Goal: Entertainment & Leisure: Consume media (video, audio)

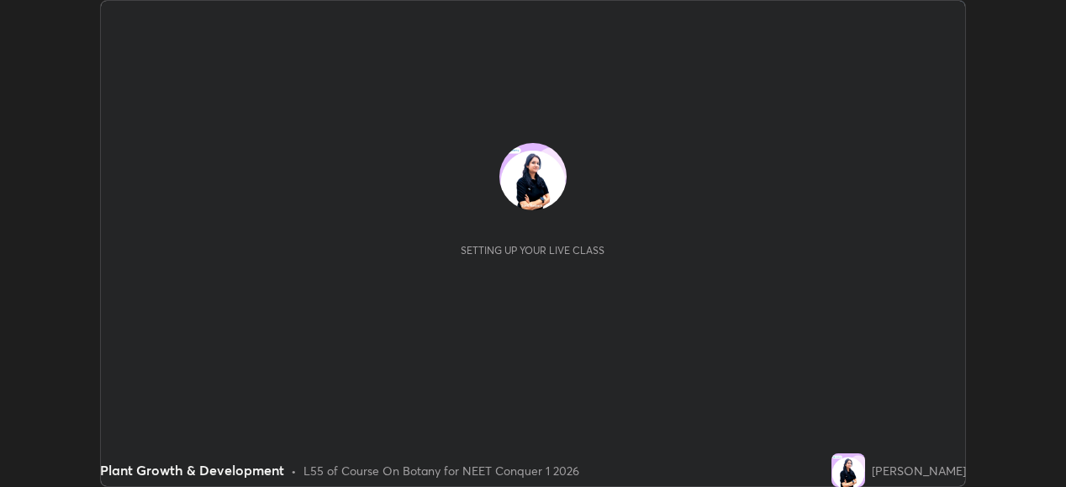
scroll to position [487, 1065]
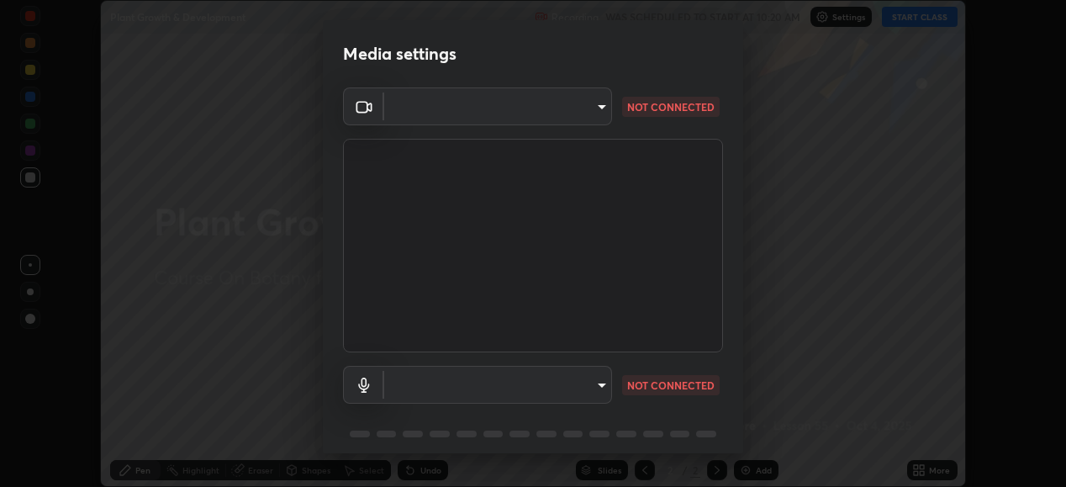
type input "68de15d3c7c539dd33a0a0d586817efffd9657a607fee3fdca6de5f810a24bd6"
type input "default"
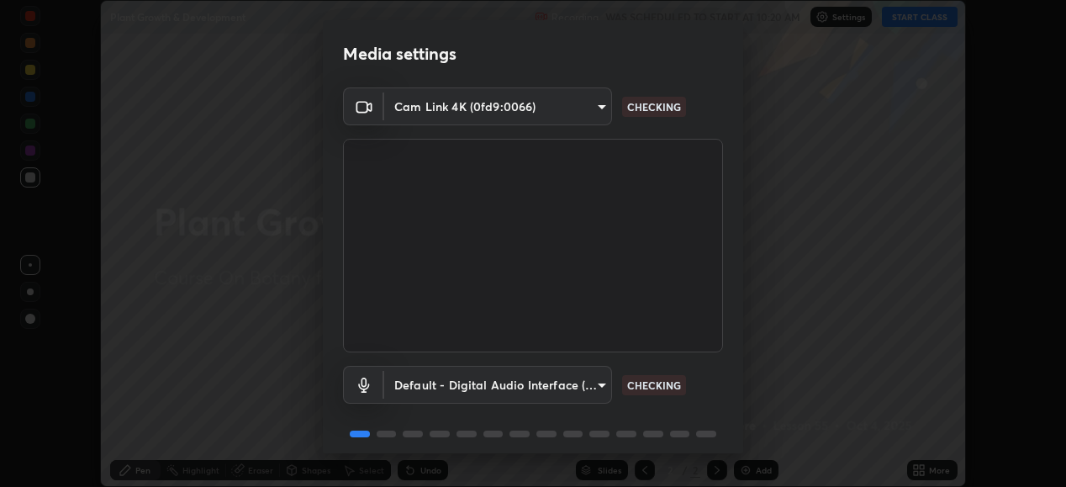
scroll to position [65, 0]
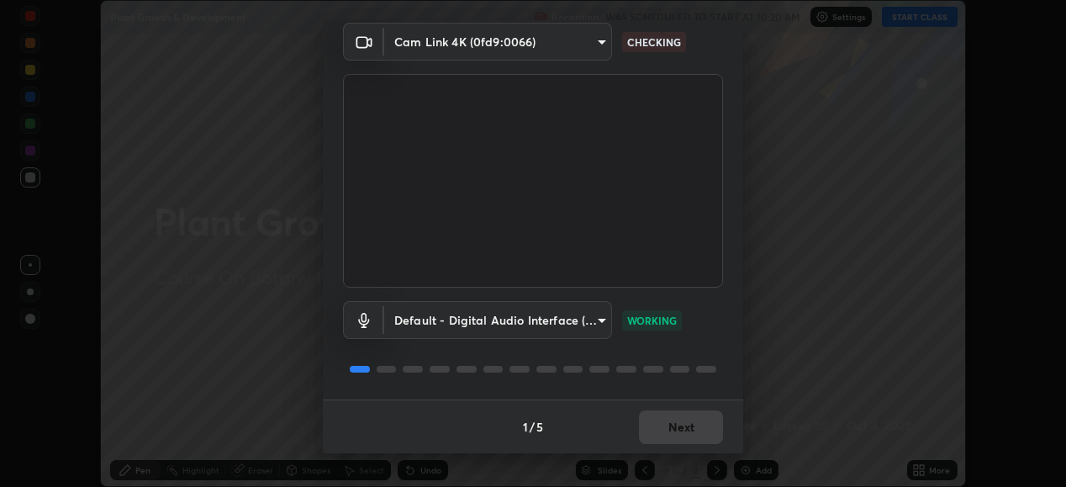
click at [682, 419] on div "1 / 5 Next" at bounding box center [533, 426] width 420 height 54
click at [695, 428] on button "Next" at bounding box center [681, 427] width 84 height 34
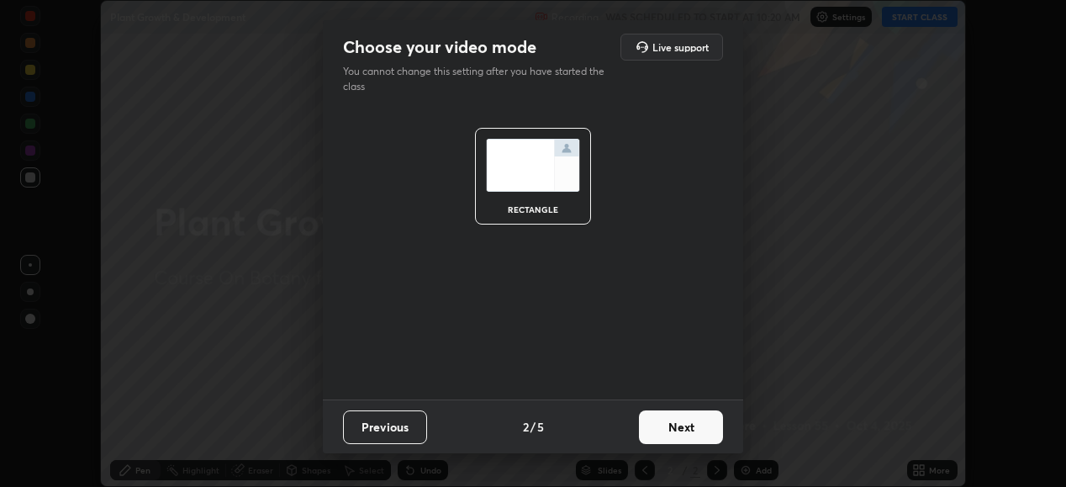
scroll to position [0, 0]
click at [708, 427] on button "Next" at bounding box center [681, 427] width 84 height 34
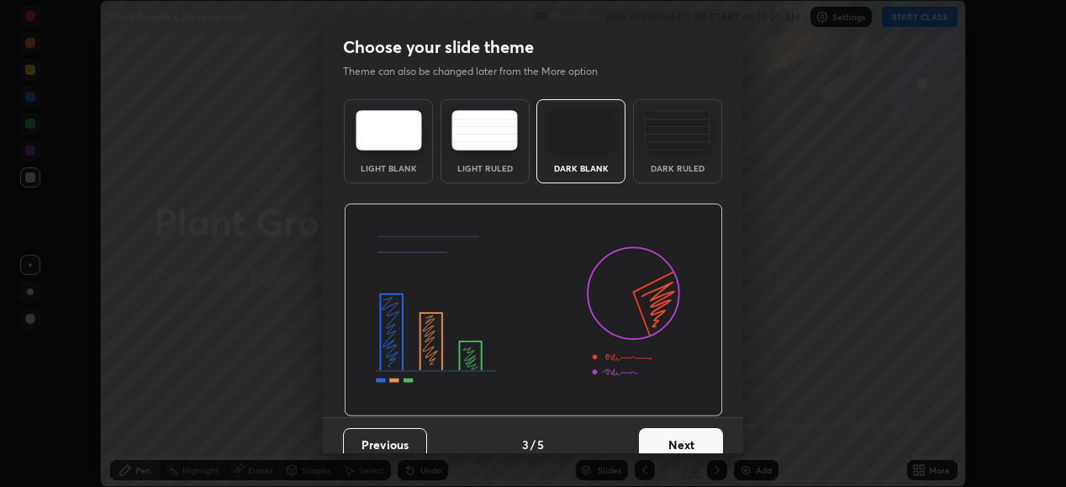
click at [715, 434] on button "Next" at bounding box center [681, 445] width 84 height 34
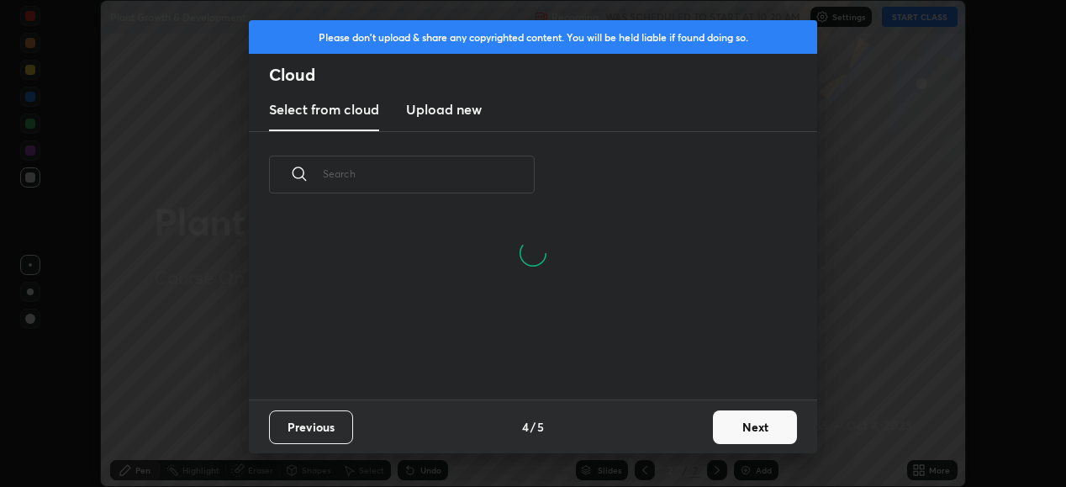
click at [753, 424] on button "Next" at bounding box center [755, 427] width 84 height 34
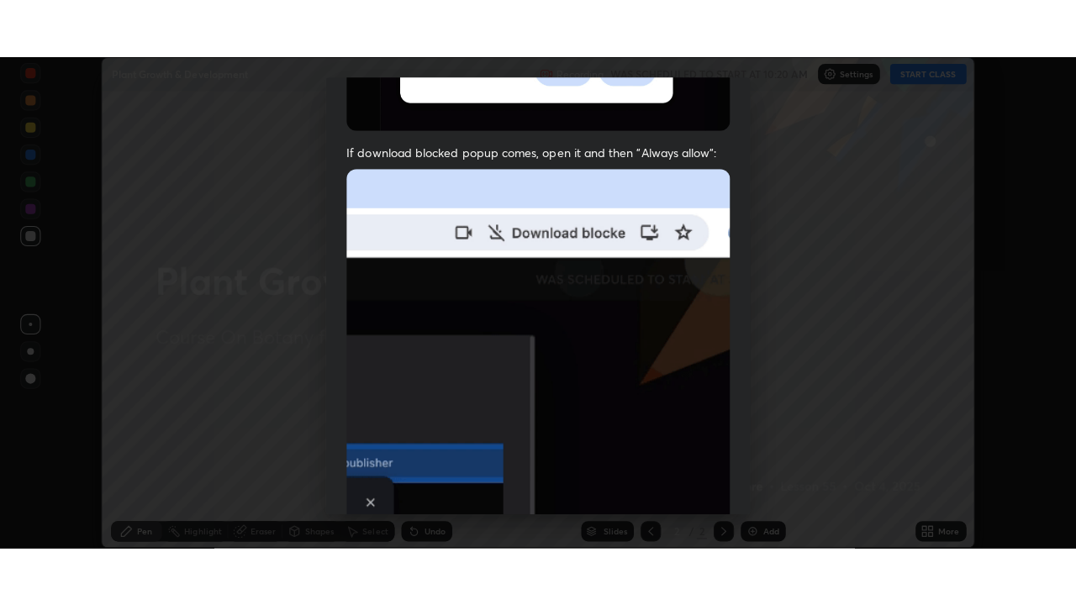
scroll to position [408, 0]
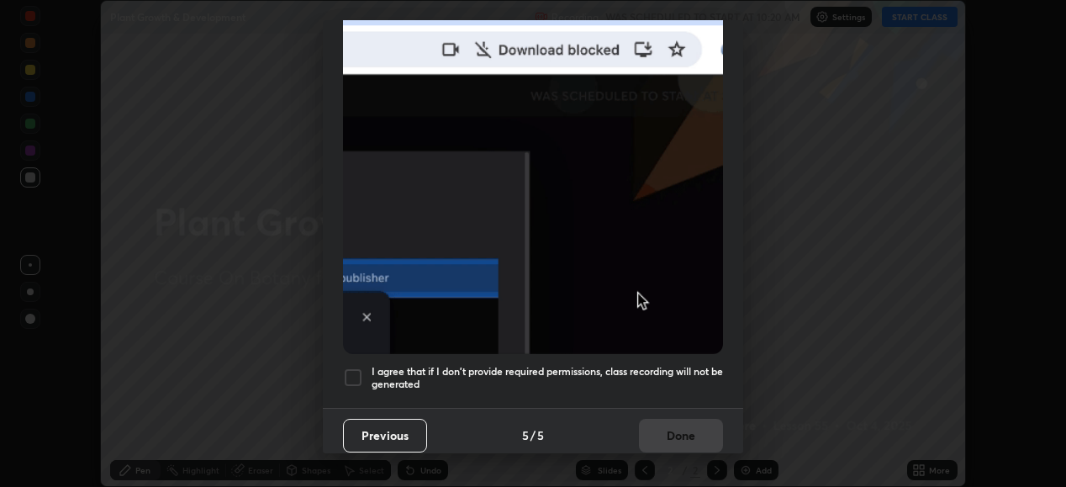
click at [357, 367] on div at bounding box center [353, 377] width 20 height 20
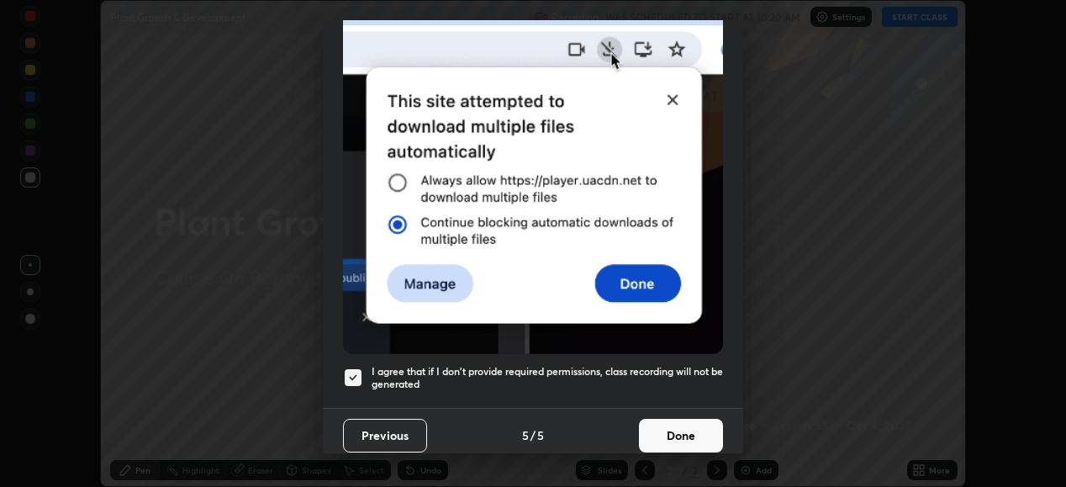
click at [693, 425] on button "Done" at bounding box center [681, 436] width 84 height 34
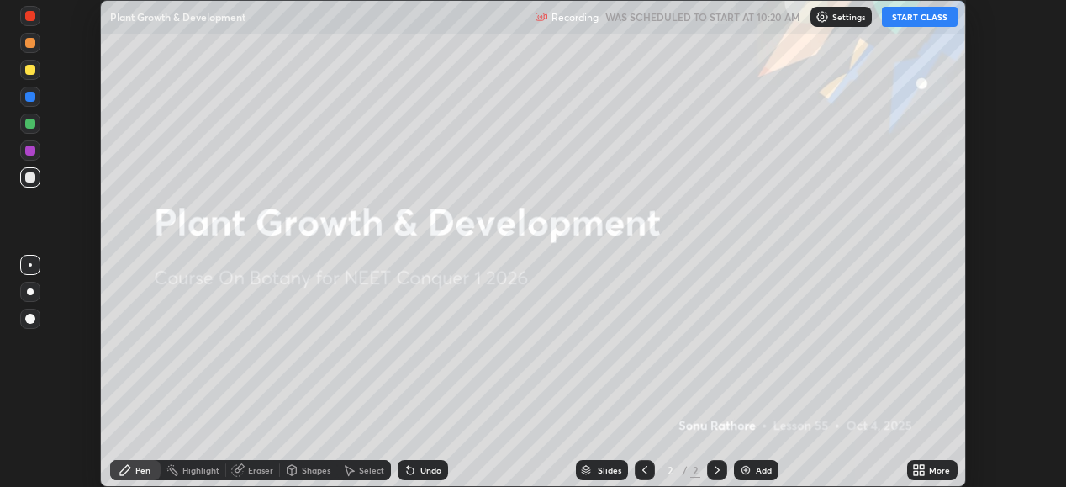
click at [927, 472] on div "More" at bounding box center [932, 470] width 50 height 20
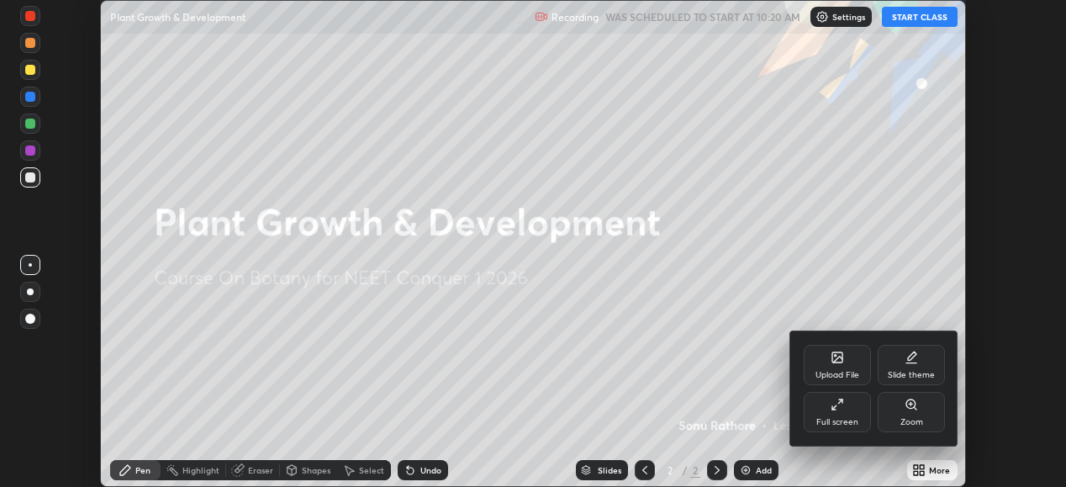
click at [842, 413] on div "Full screen" at bounding box center [837, 412] width 67 height 40
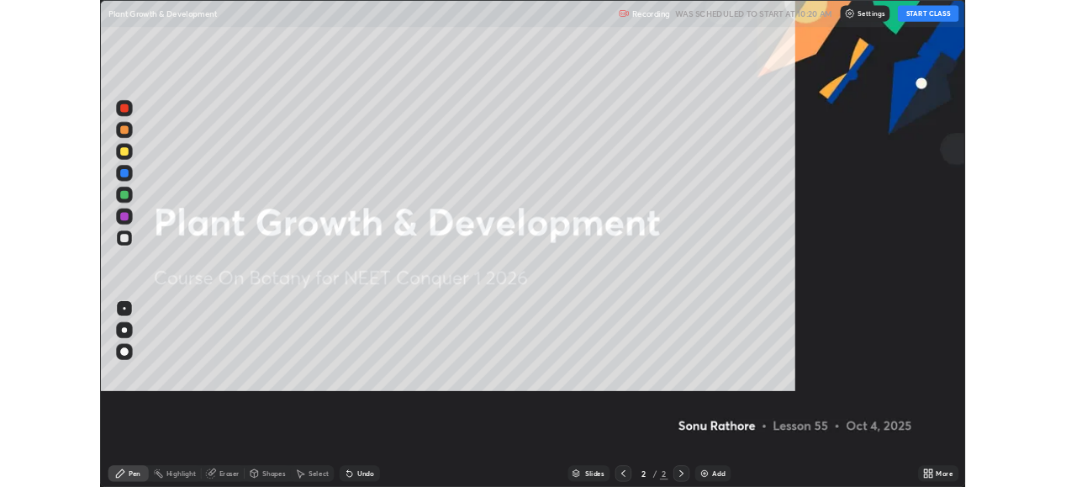
scroll to position [605, 1076]
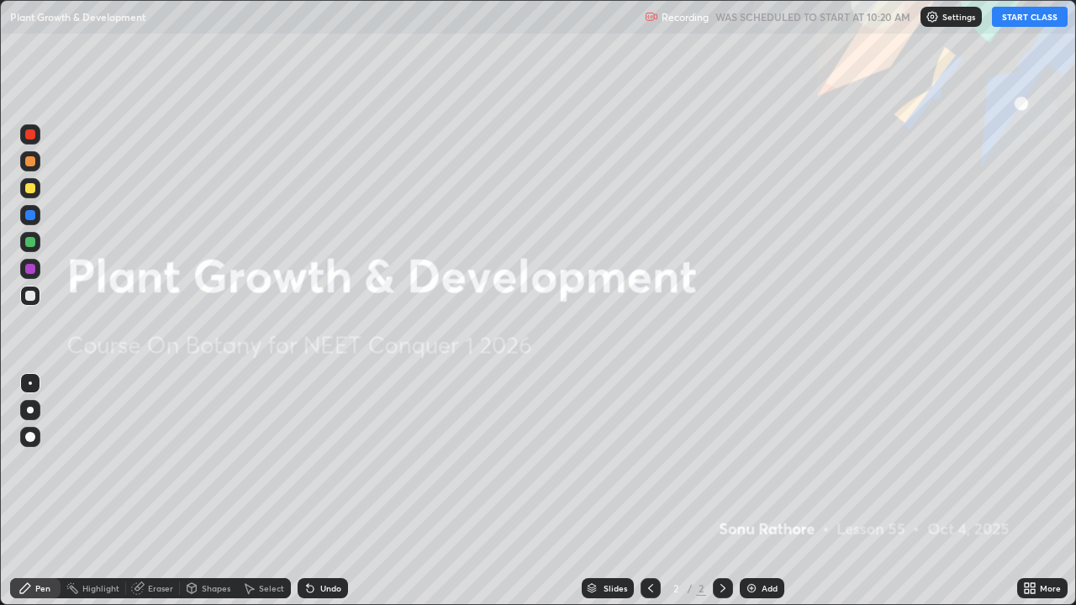
click at [1048, 12] on button "START CLASS" at bounding box center [1030, 17] width 76 height 20
click at [725, 486] on icon at bounding box center [722, 588] width 13 height 13
click at [757, 486] on div "Add" at bounding box center [762, 588] width 45 height 20
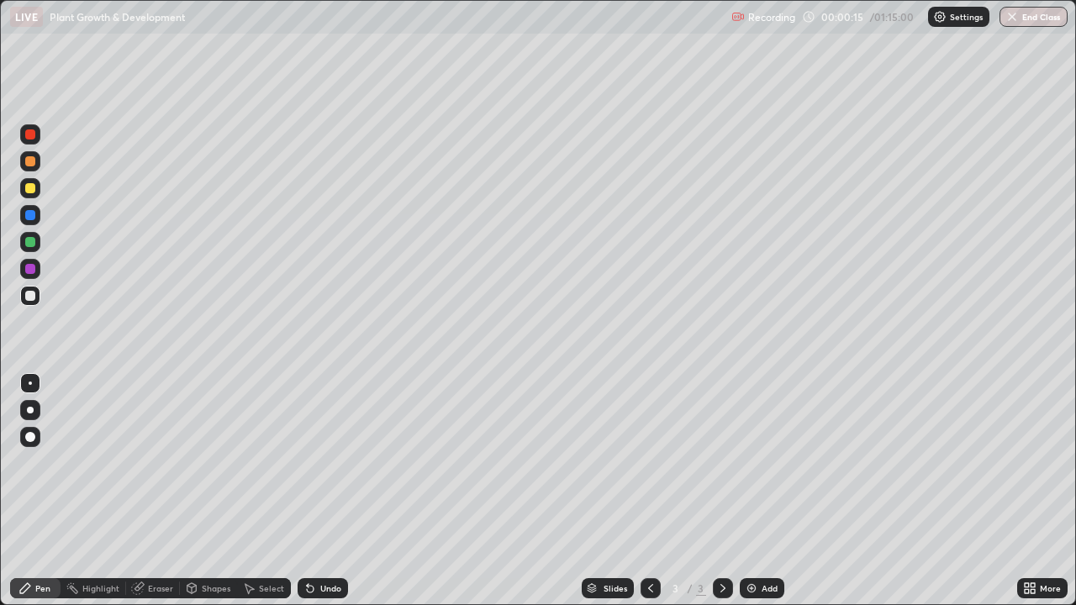
click at [28, 196] on div at bounding box center [30, 188] width 20 height 20
click at [34, 300] on div at bounding box center [30, 296] width 20 height 20
click at [27, 294] on div at bounding box center [30, 296] width 10 height 10
click at [25, 293] on div at bounding box center [30, 296] width 10 height 10
click at [30, 296] on div at bounding box center [30, 296] width 10 height 10
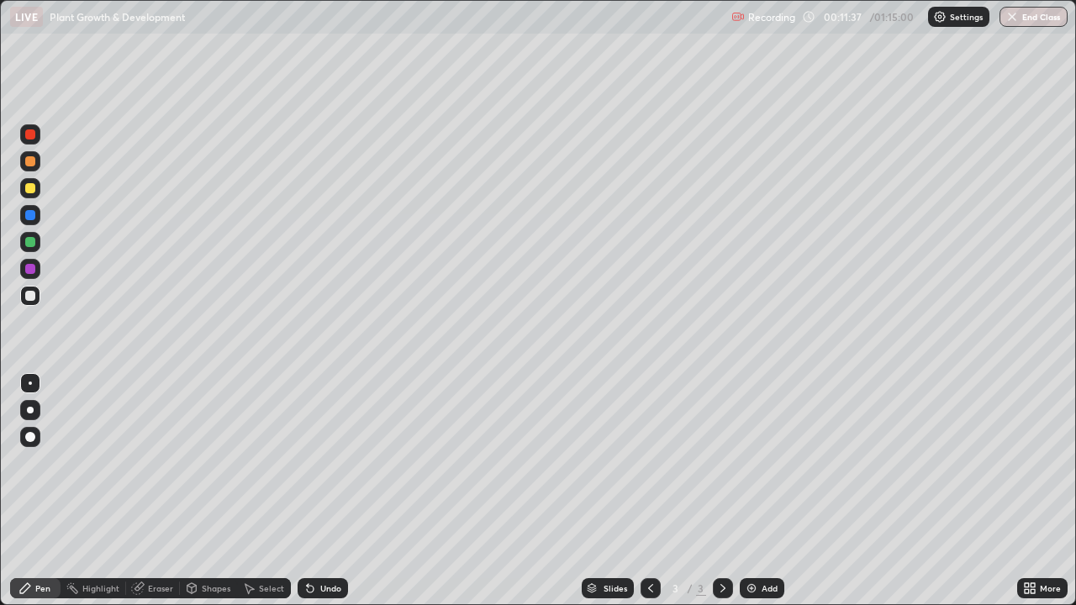
click at [1032, 486] on icon at bounding box center [1033, 585] width 4 height 4
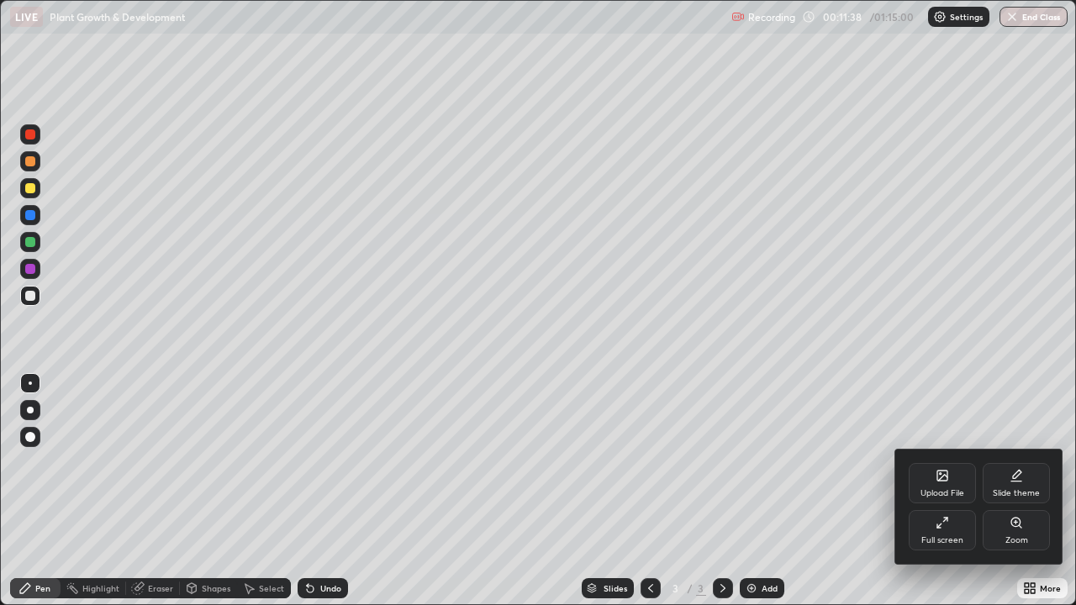
click at [943, 486] on div "Full screen" at bounding box center [942, 530] width 67 height 40
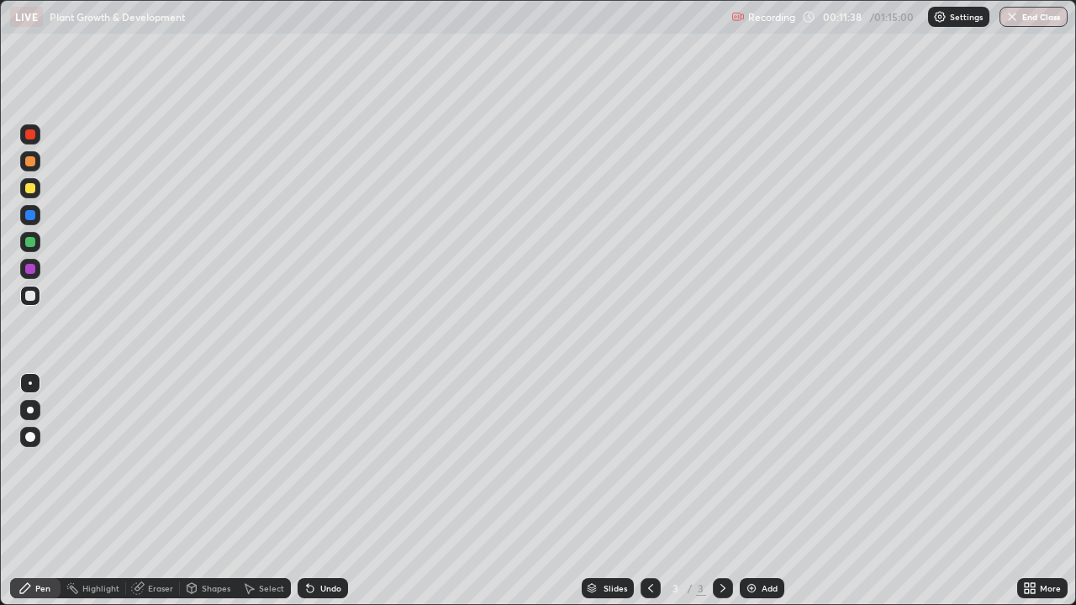
scroll to position [83582, 83003]
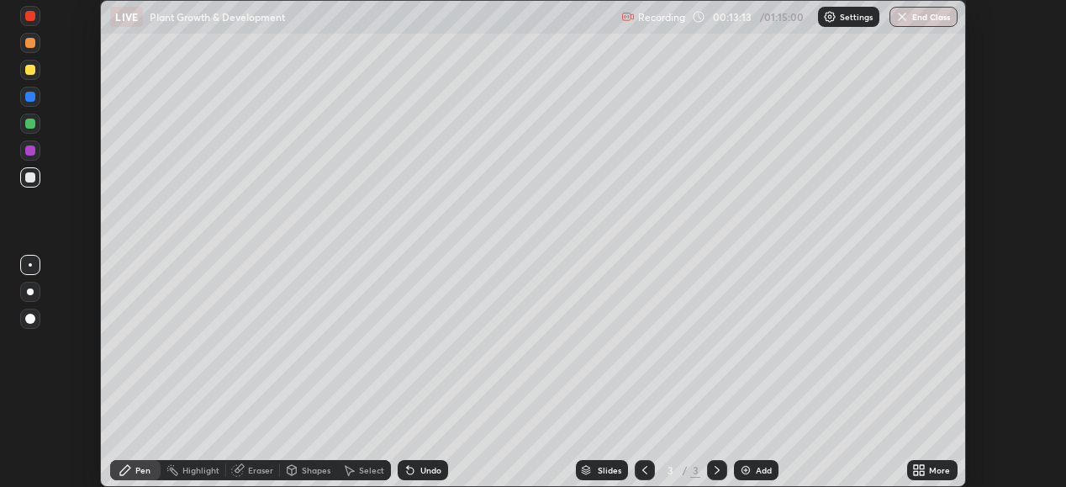
click at [930, 470] on div "More" at bounding box center [939, 470] width 21 height 8
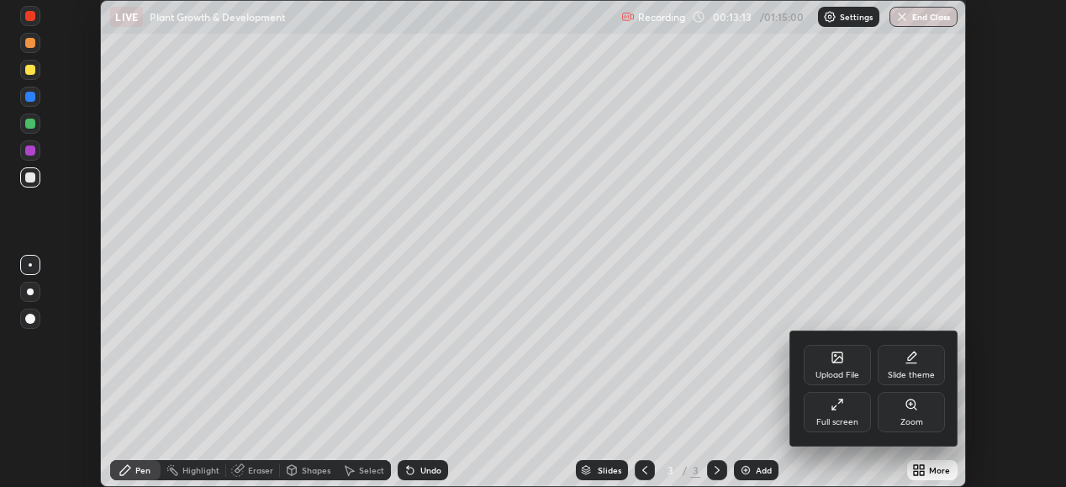
click at [837, 414] on div "Full screen" at bounding box center [837, 412] width 67 height 40
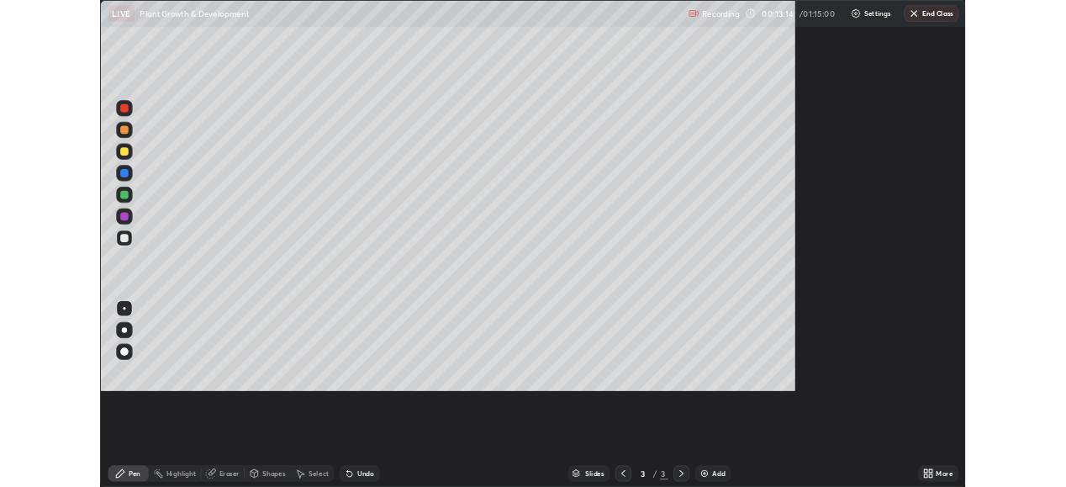
scroll to position [605, 1076]
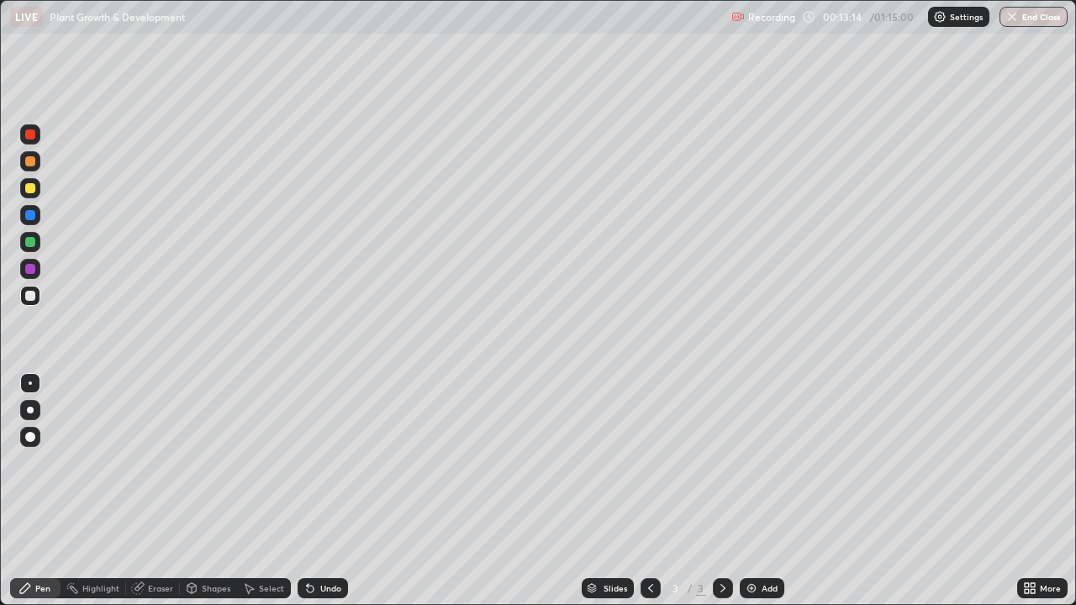
click at [750, 486] on img at bounding box center [751, 588] width 13 height 13
click at [34, 189] on div at bounding box center [30, 188] width 10 height 10
click at [29, 293] on div at bounding box center [30, 296] width 10 height 10
click at [161, 486] on div "Eraser" at bounding box center [153, 588] width 54 height 20
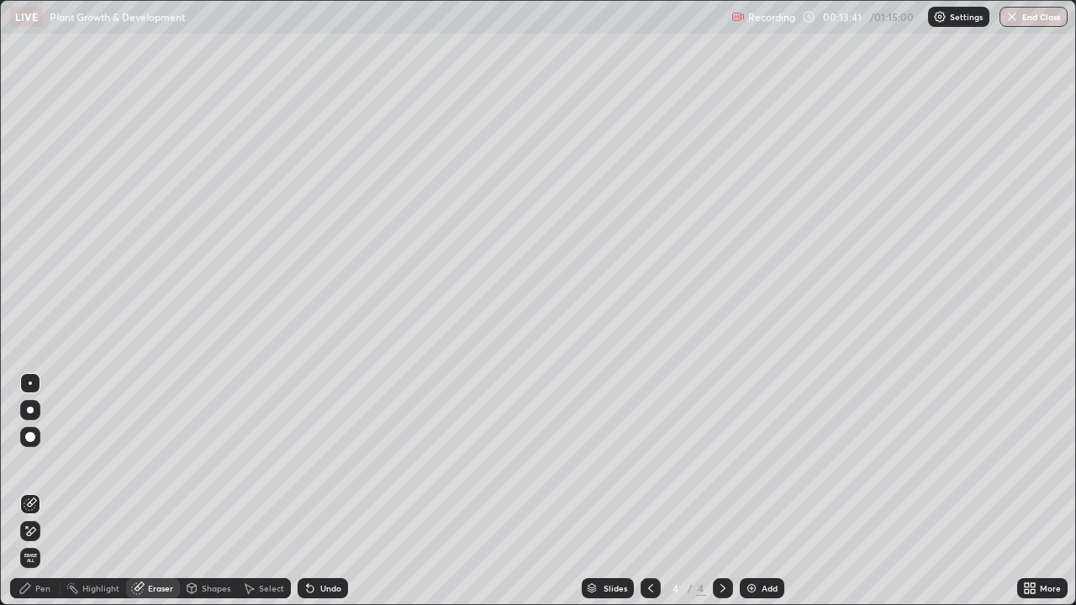
click at [43, 486] on div "Pen" at bounding box center [42, 588] width 15 height 8
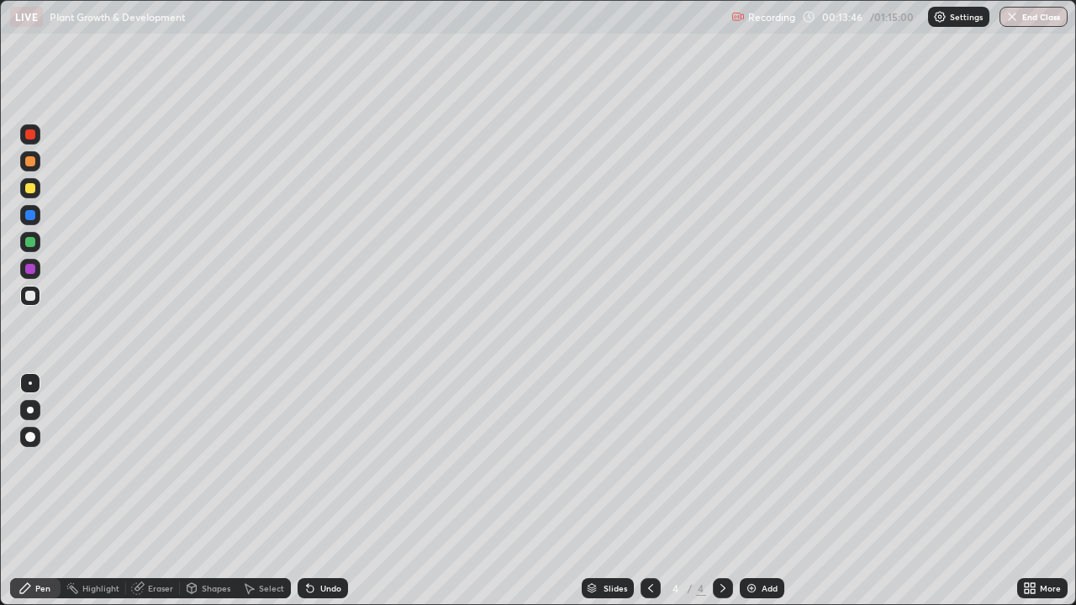
click at [32, 295] on div at bounding box center [30, 296] width 10 height 10
click at [166, 486] on div "Eraser" at bounding box center [160, 588] width 25 height 8
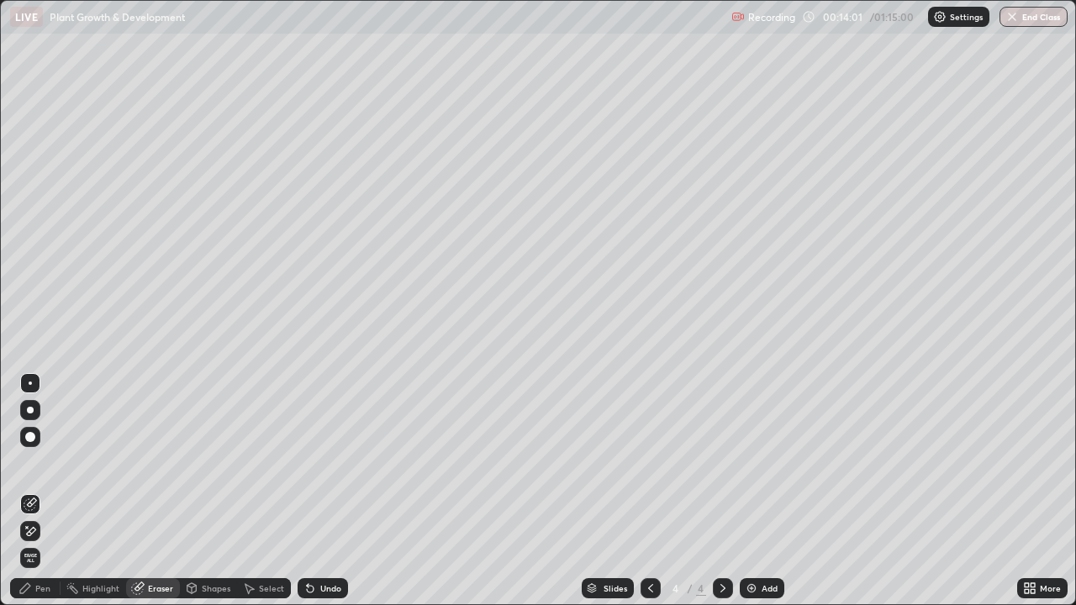
click at [45, 486] on div "Pen" at bounding box center [42, 588] width 15 height 8
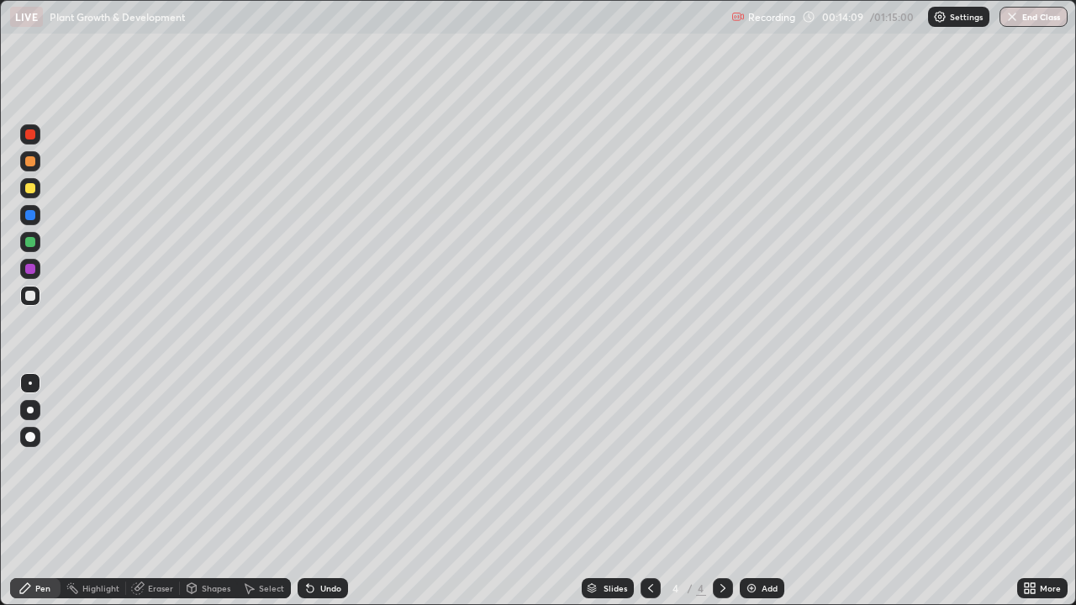
click at [30, 243] on div at bounding box center [30, 242] width 10 height 10
click at [26, 160] on div at bounding box center [30, 161] width 10 height 10
click at [32, 134] on div at bounding box center [30, 134] width 10 height 10
click at [31, 411] on div at bounding box center [30, 410] width 7 height 7
click at [27, 299] on div at bounding box center [30, 296] width 10 height 10
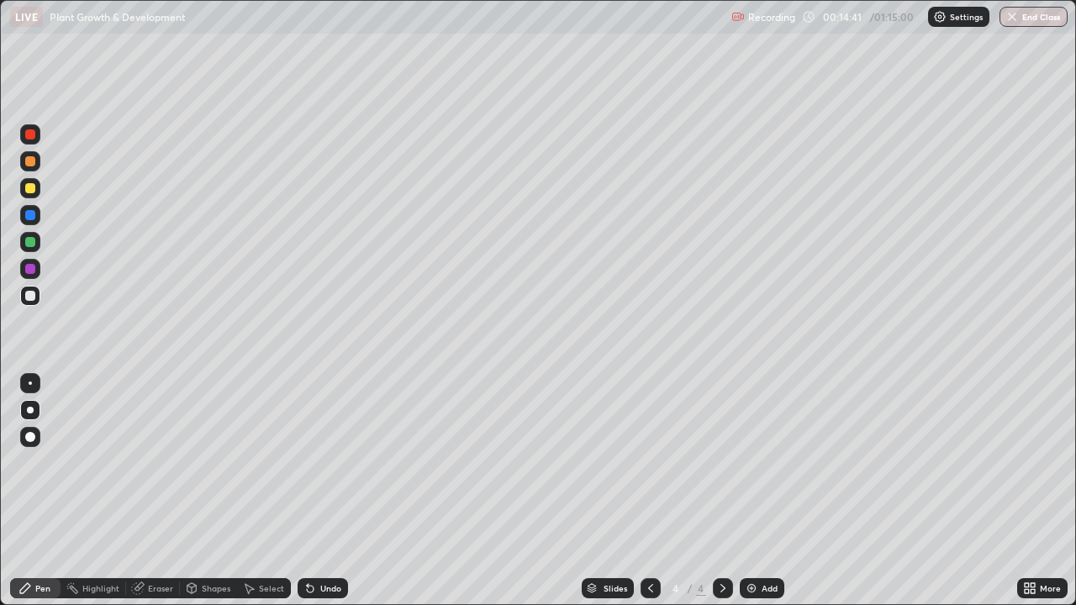
click at [31, 383] on div at bounding box center [30, 383] width 3 height 3
click at [156, 486] on div "Eraser" at bounding box center [153, 588] width 54 height 20
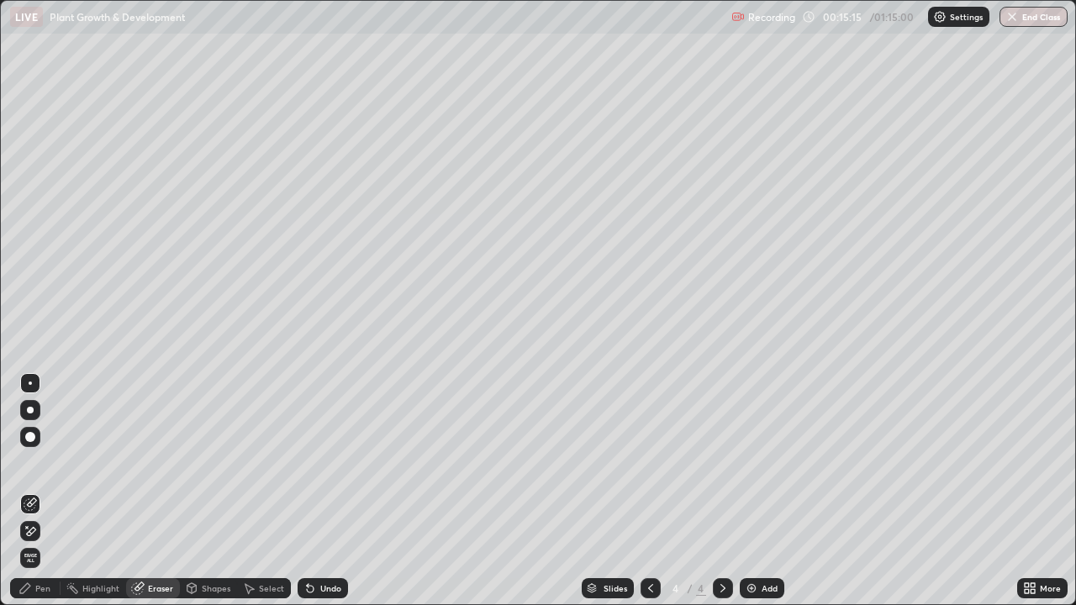
click at [50, 486] on div "Pen" at bounding box center [35, 588] width 50 height 20
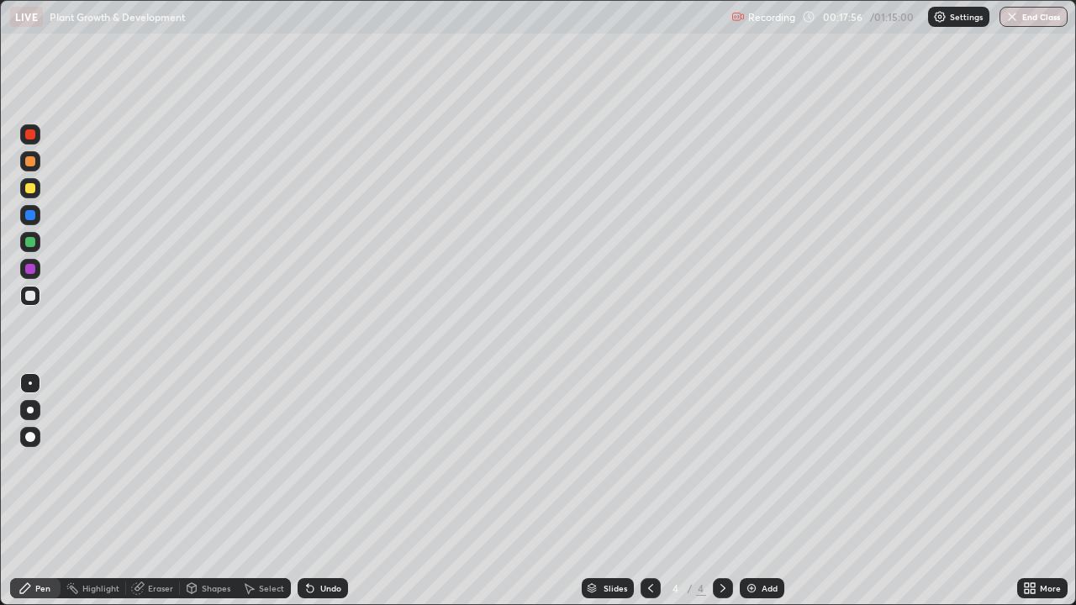
click at [756, 486] on img at bounding box center [751, 588] width 13 height 13
click at [29, 161] on div at bounding box center [30, 161] width 10 height 10
click at [119, 486] on div "Highlight" at bounding box center [94, 588] width 66 height 20
click at [160, 486] on div "Eraser" at bounding box center [160, 588] width 25 height 8
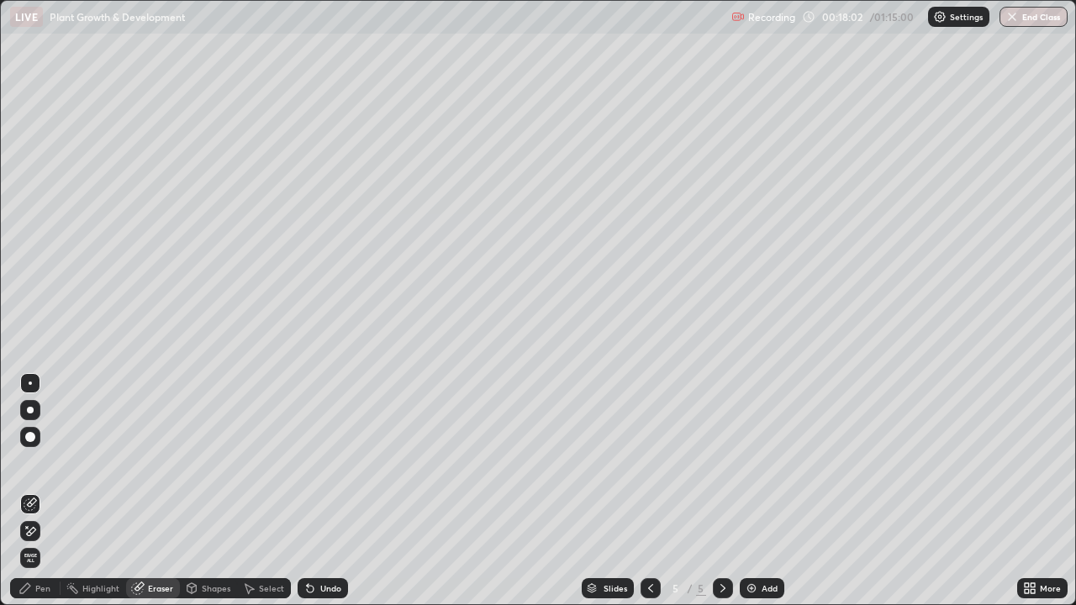
click at [38, 486] on div "Pen" at bounding box center [42, 588] width 15 height 8
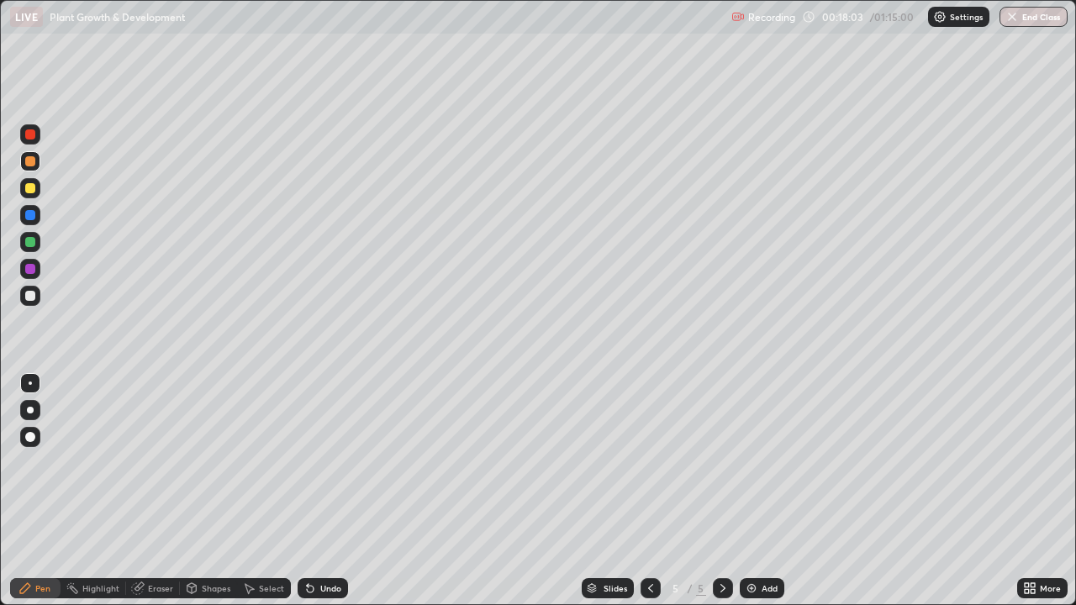
click at [29, 293] on div at bounding box center [30, 296] width 10 height 10
click at [645, 486] on icon at bounding box center [650, 588] width 13 height 13
click at [721, 486] on icon at bounding box center [722, 588] width 13 height 13
click at [149, 486] on div "Eraser" at bounding box center [160, 588] width 25 height 8
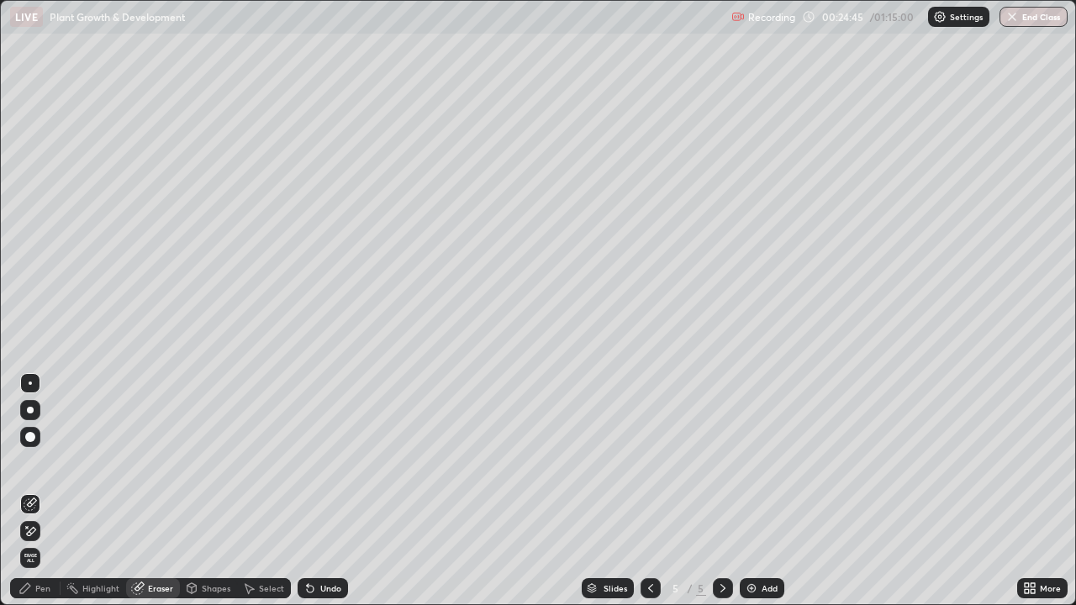
click at [42, 486] on div "Pen" at bounding box center [42, 588] width 15 height 8
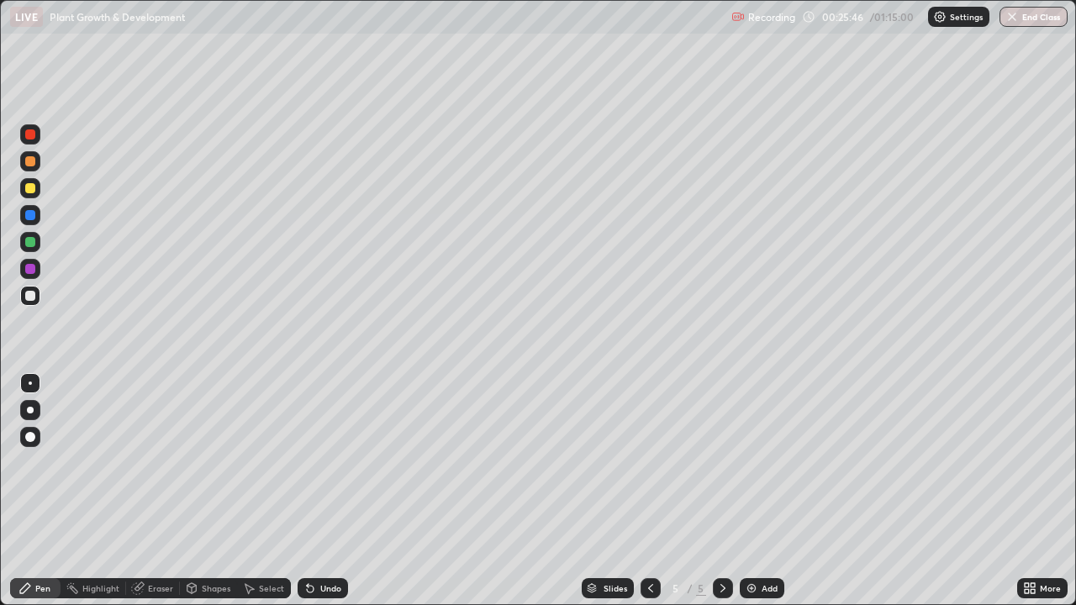
click at [42, 486] on div "Pen" at bounding box center [35, 588] width 50 height 20
click at [57, 486] on div "Pen" at bounding box center [35, 588] width 50 height 20
click at [31, 188] on div at bounding box center [30, 188] width 10 height 10
click at [33, 169] on div at bounding box center [30, 161] width 20 height 20
click at [649, 486] on icon at bounding box center [650, 588] width 13 height 13
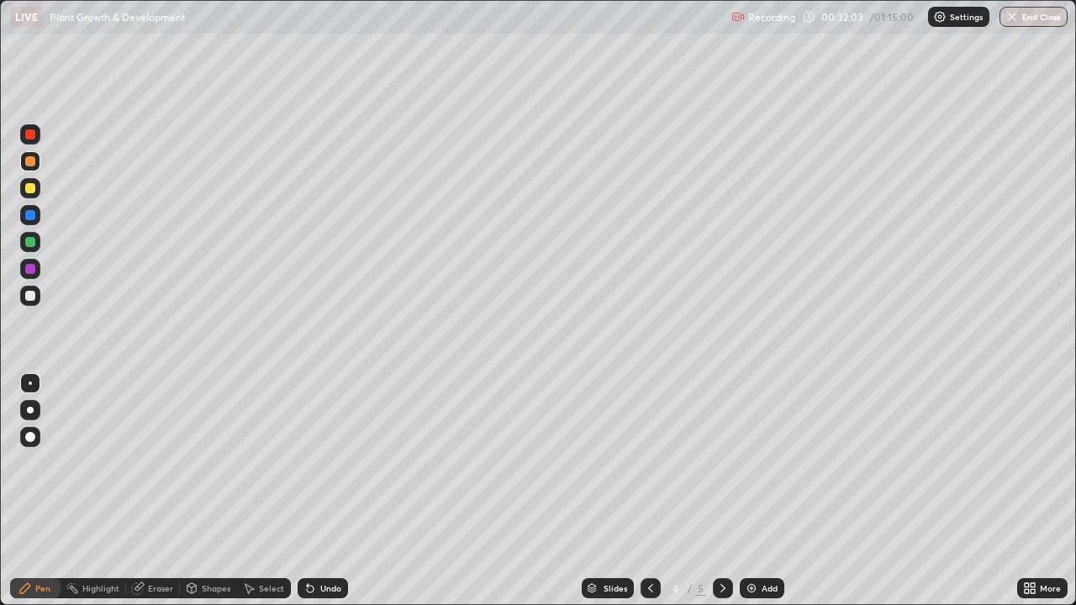
click at [721, 486] on icon at bounding box center [722, 588] width 13 height 13
click at [1037, 486] on div "More" at bounding box center [1042, 588] width 50 height 20
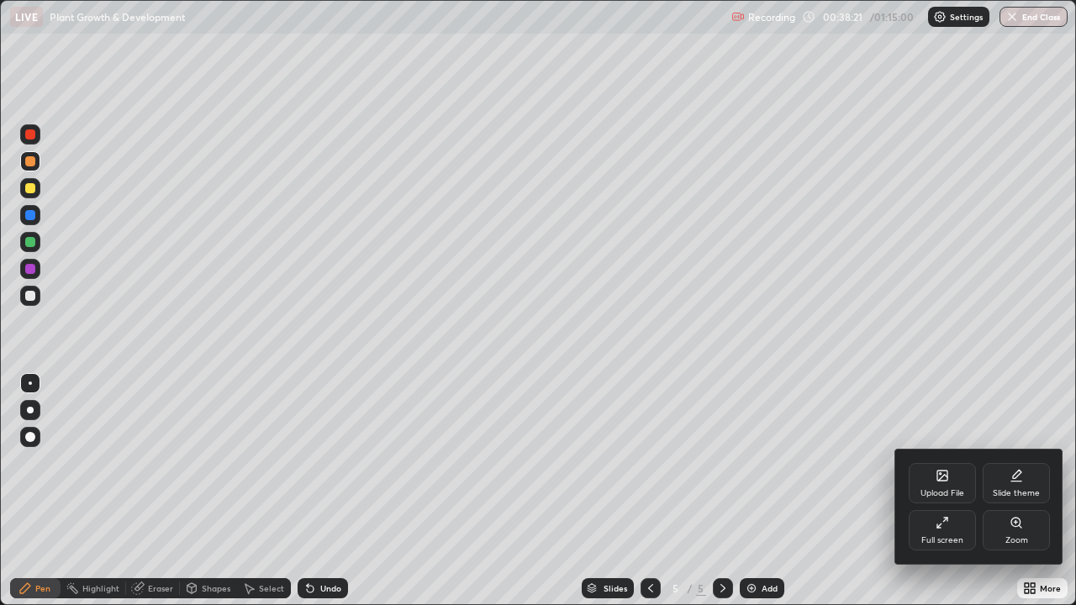
click at [1054, 414] on div at bounding box center [538, 302] width 1076 height 605
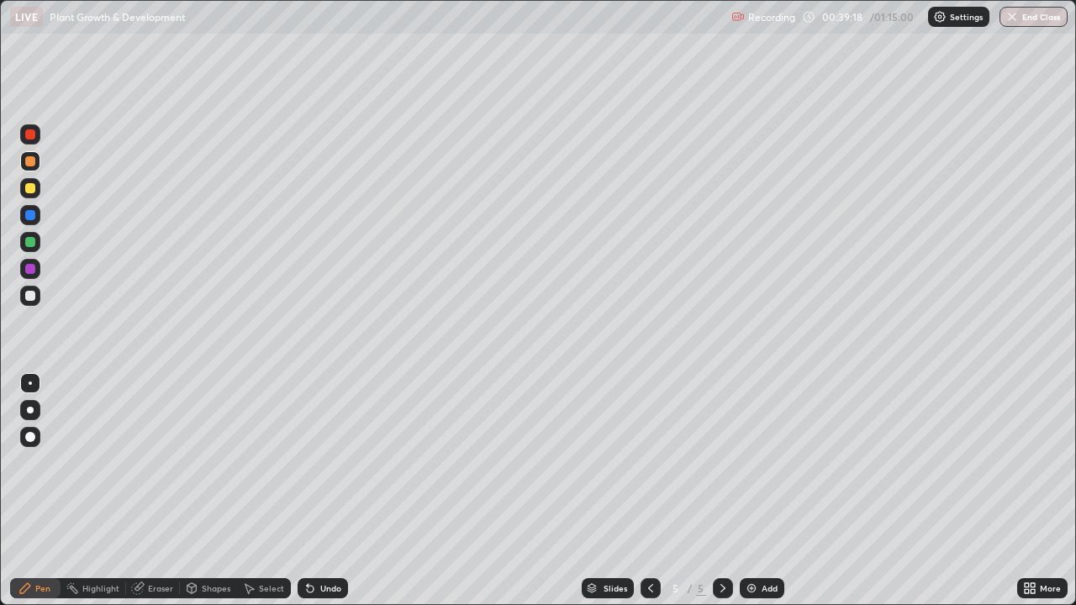
click at [1032, 486] on icon at bounding box center [1033, 591] width 4 height 4
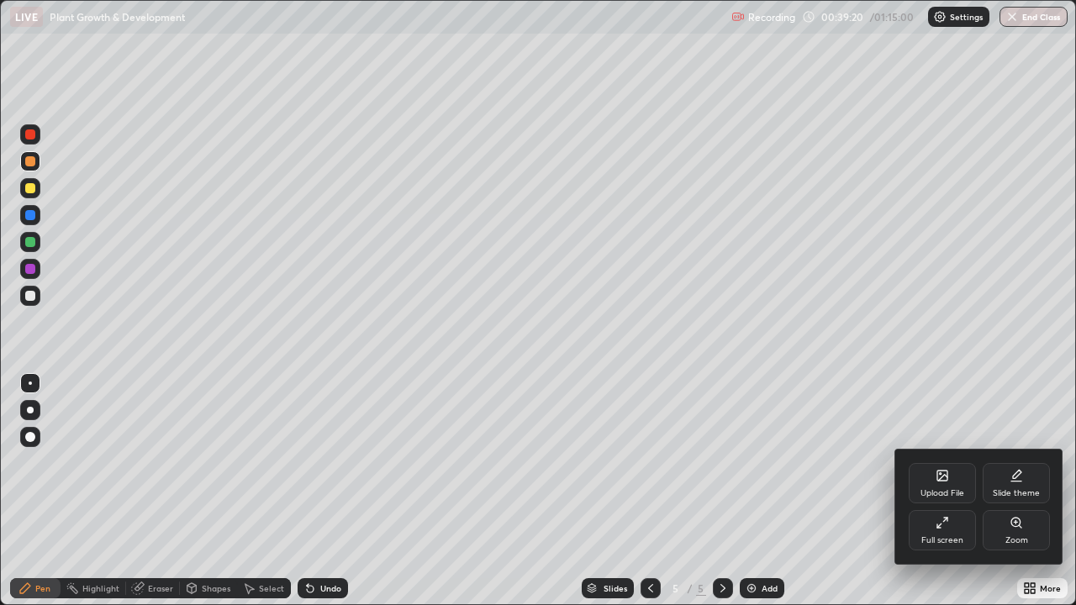
click at [944, 486] on icon at bounding box center [945, 520] width 4 height 4
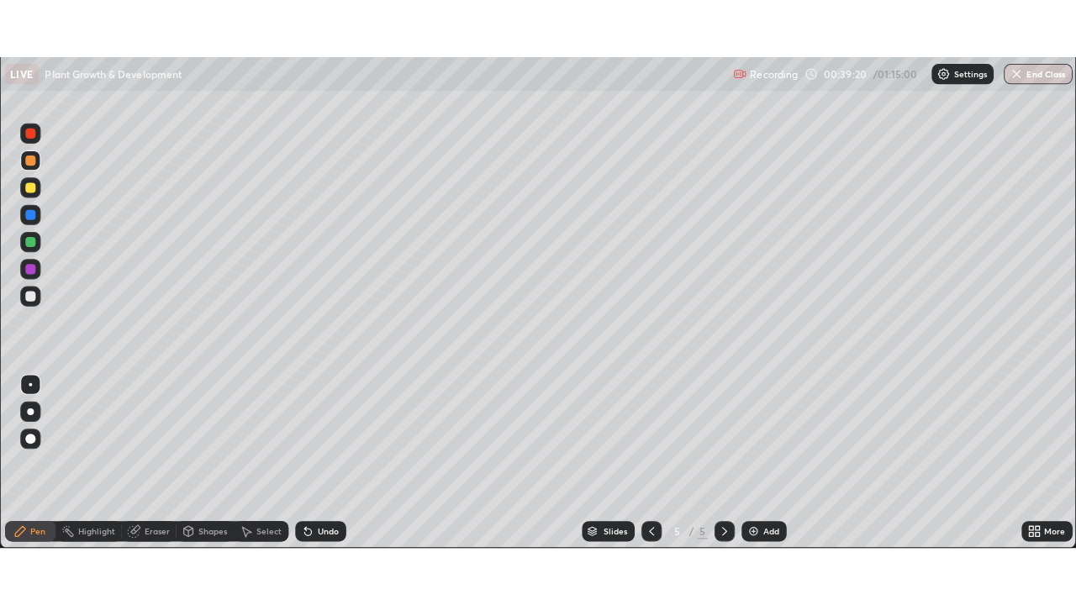
scroll to position [83582, 83003]
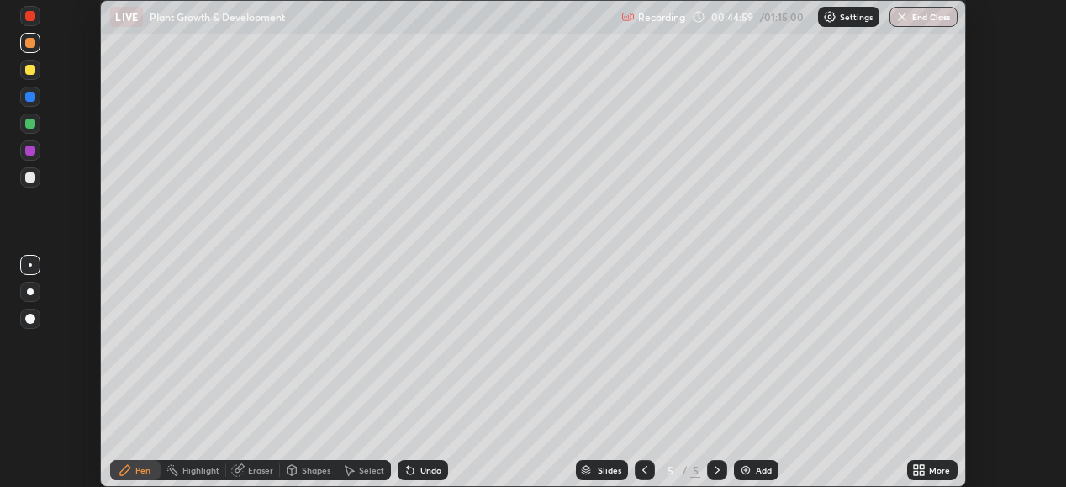
click at [937, 470] on div "More" at bounding box center [939, 470] width 21 height 8
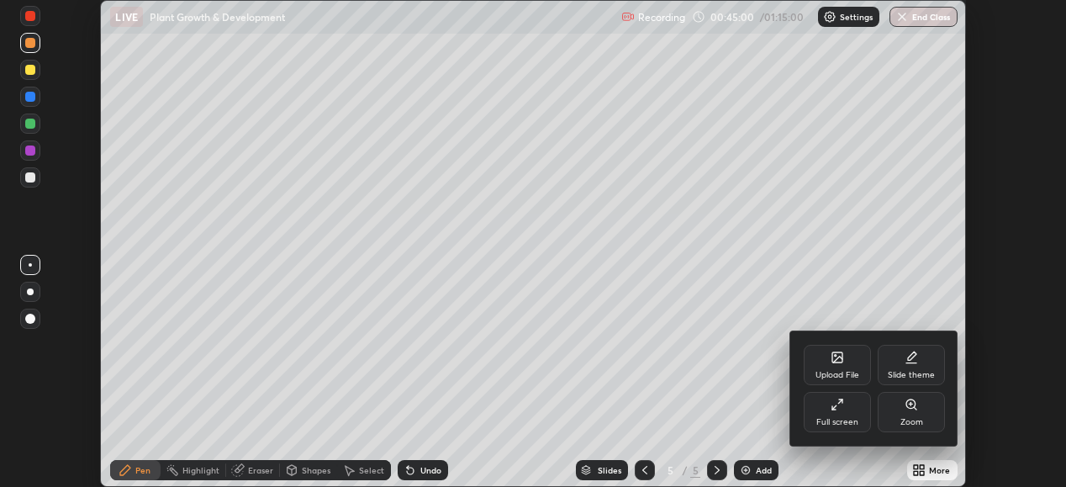
click at [851, 408] on div "Full screen" at bounding box center [837, 412] width 67 height 40
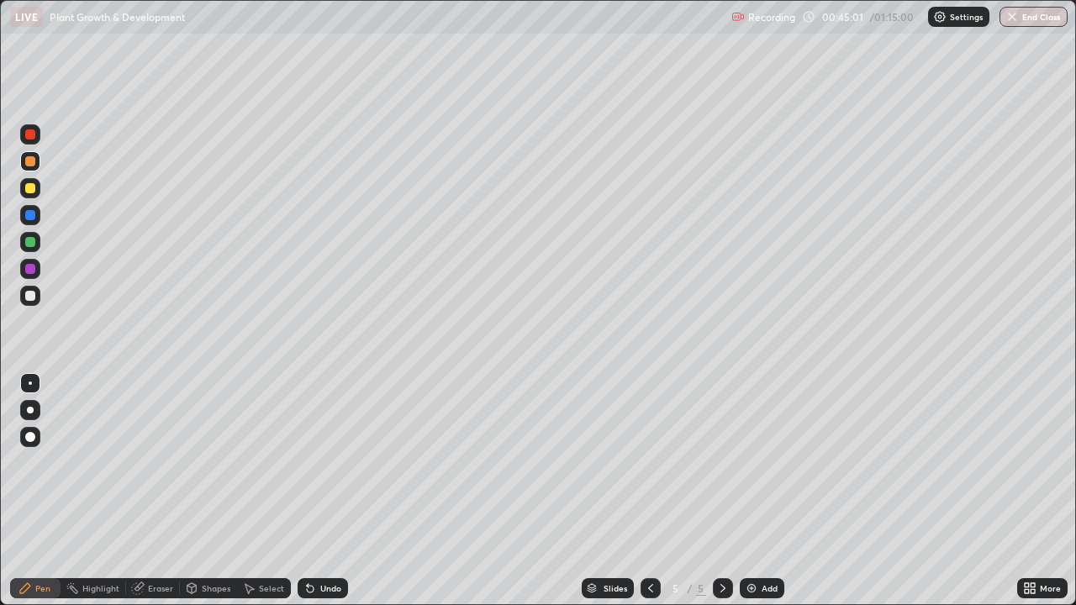
scroll to position [605, 1076]
click at [1032, 15] on button "End Class" at bounding box center [1034, 17] width 68 height 20
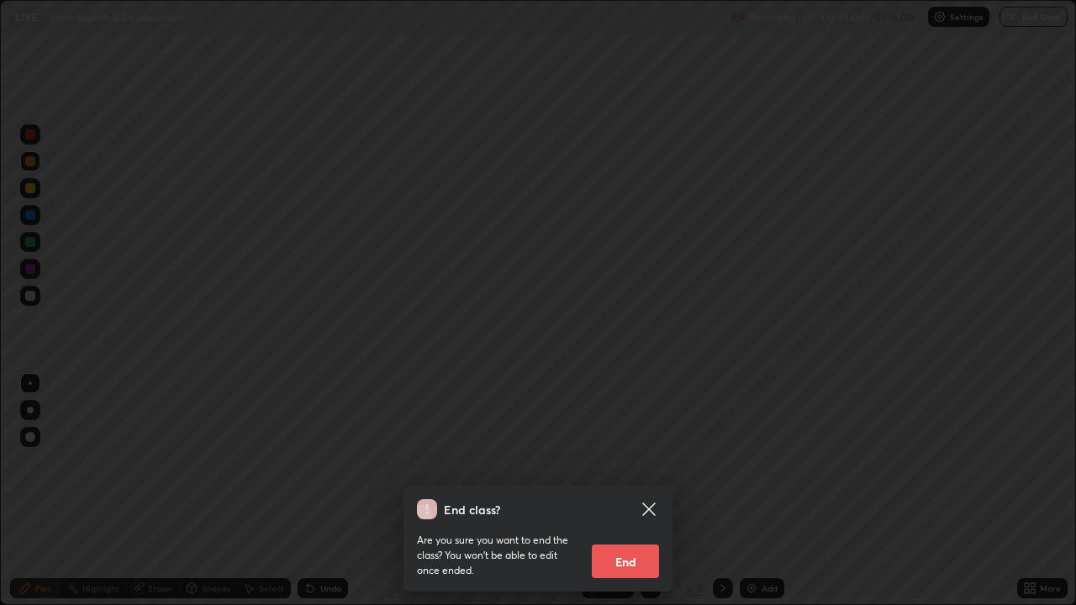
click at [625, 486] on button "End" at bounding box center [625, 562] width 67 height 34
